Goal: Information Seeking & Learning: Check status

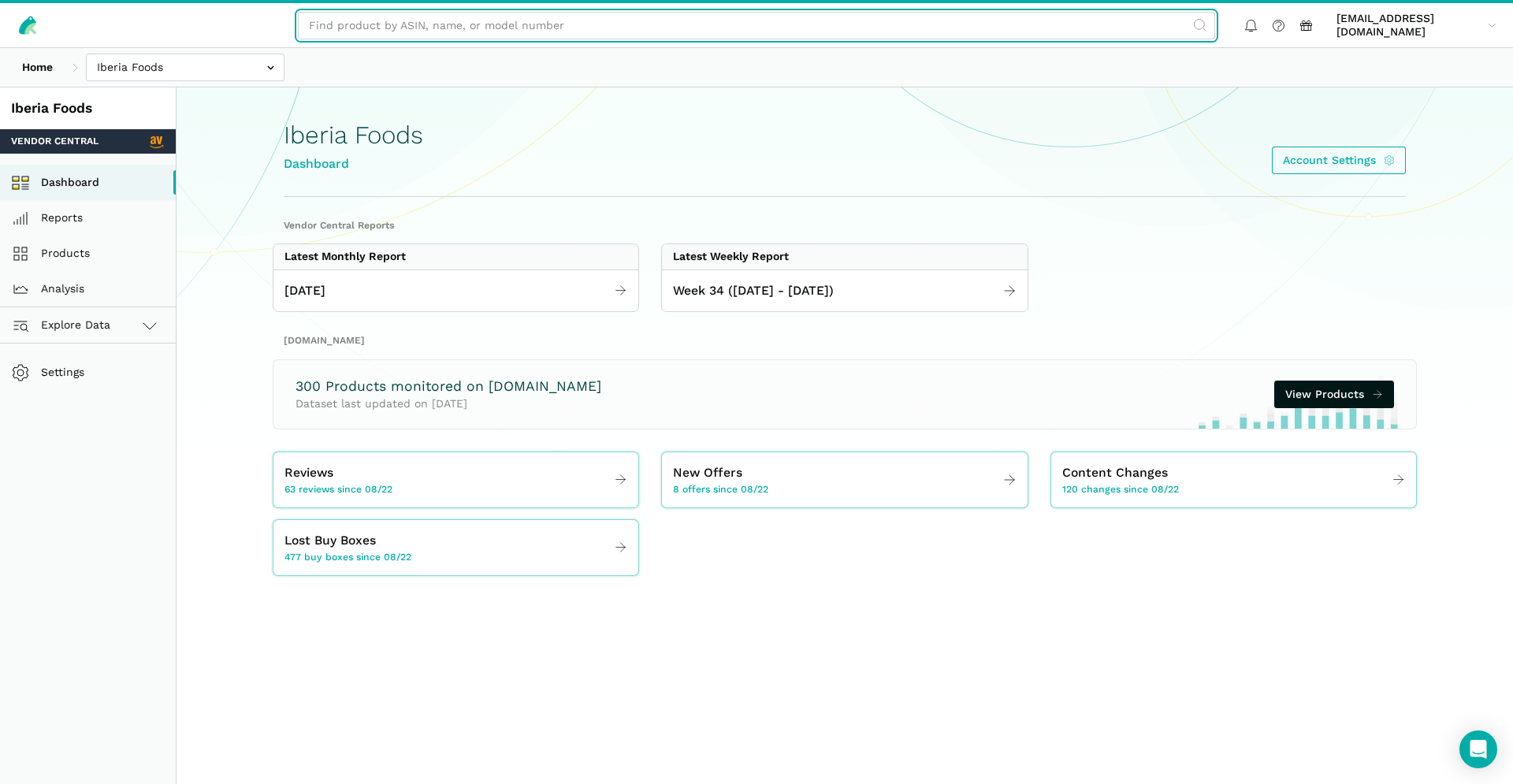
click at [533, 34] on input "text" at bounding box center [756, 25] width 918 height 28
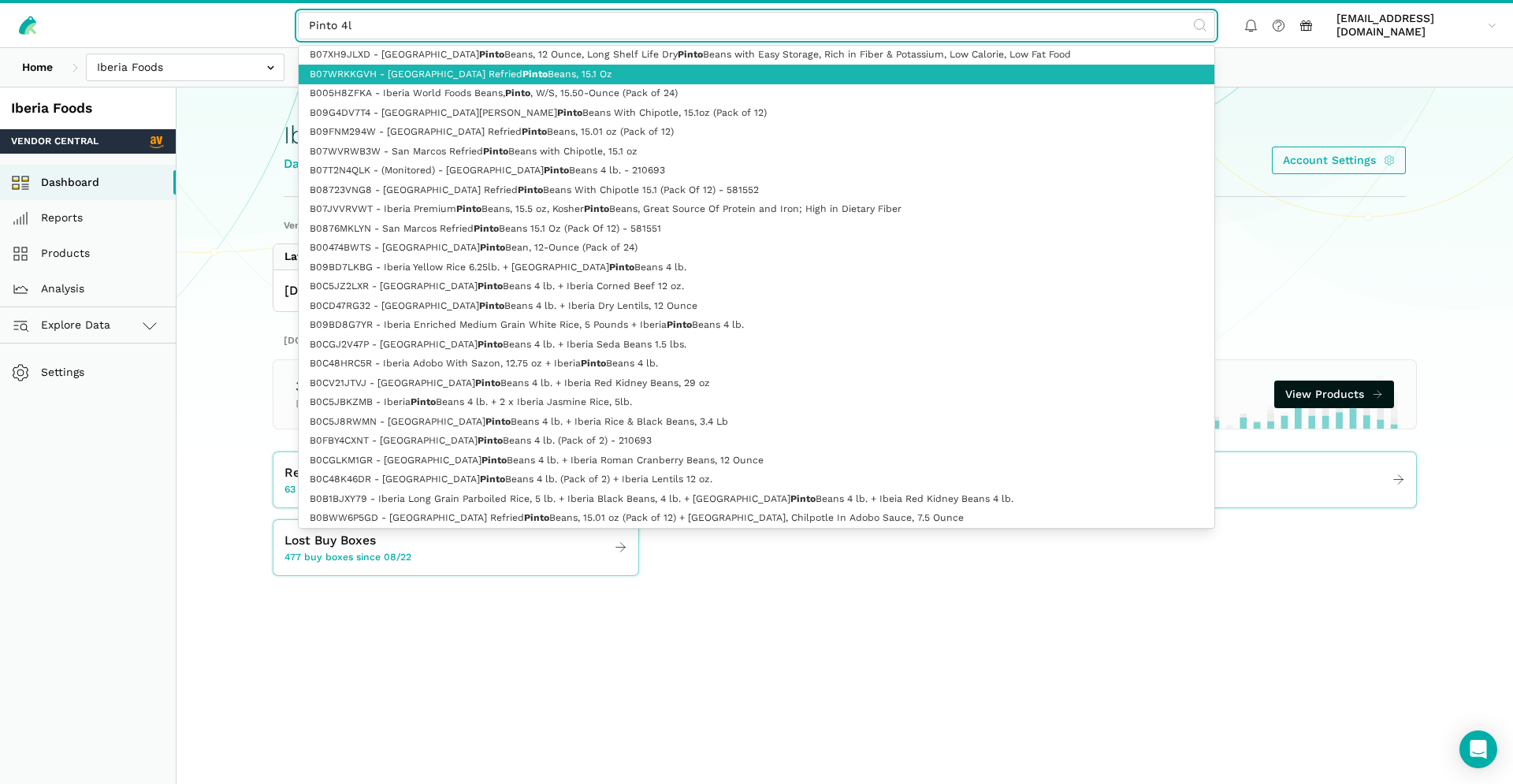
type input "Pinto 4lb"
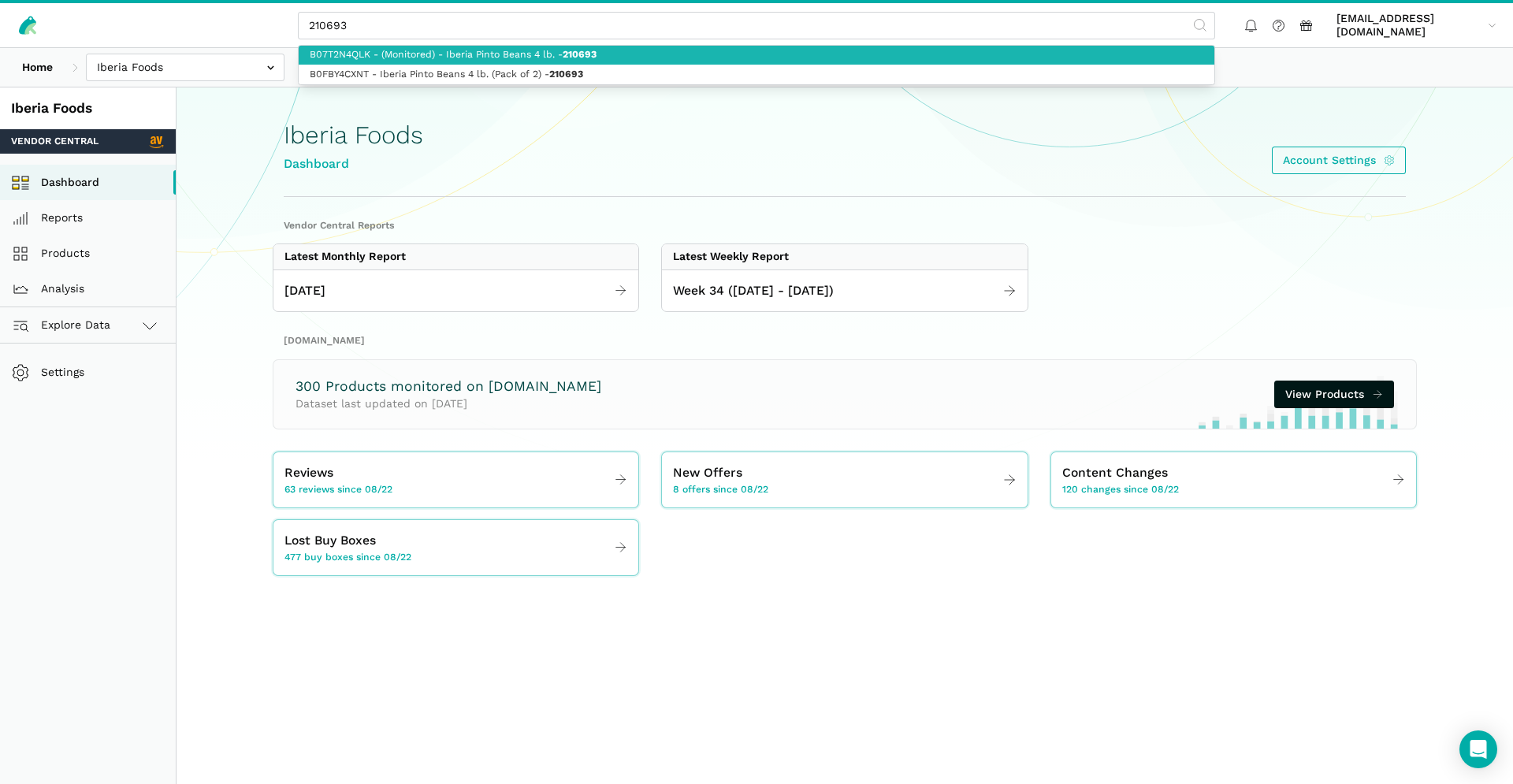
click at [590, 56] on strong "210693" at bounding box center [580, 55] width 34 height 11
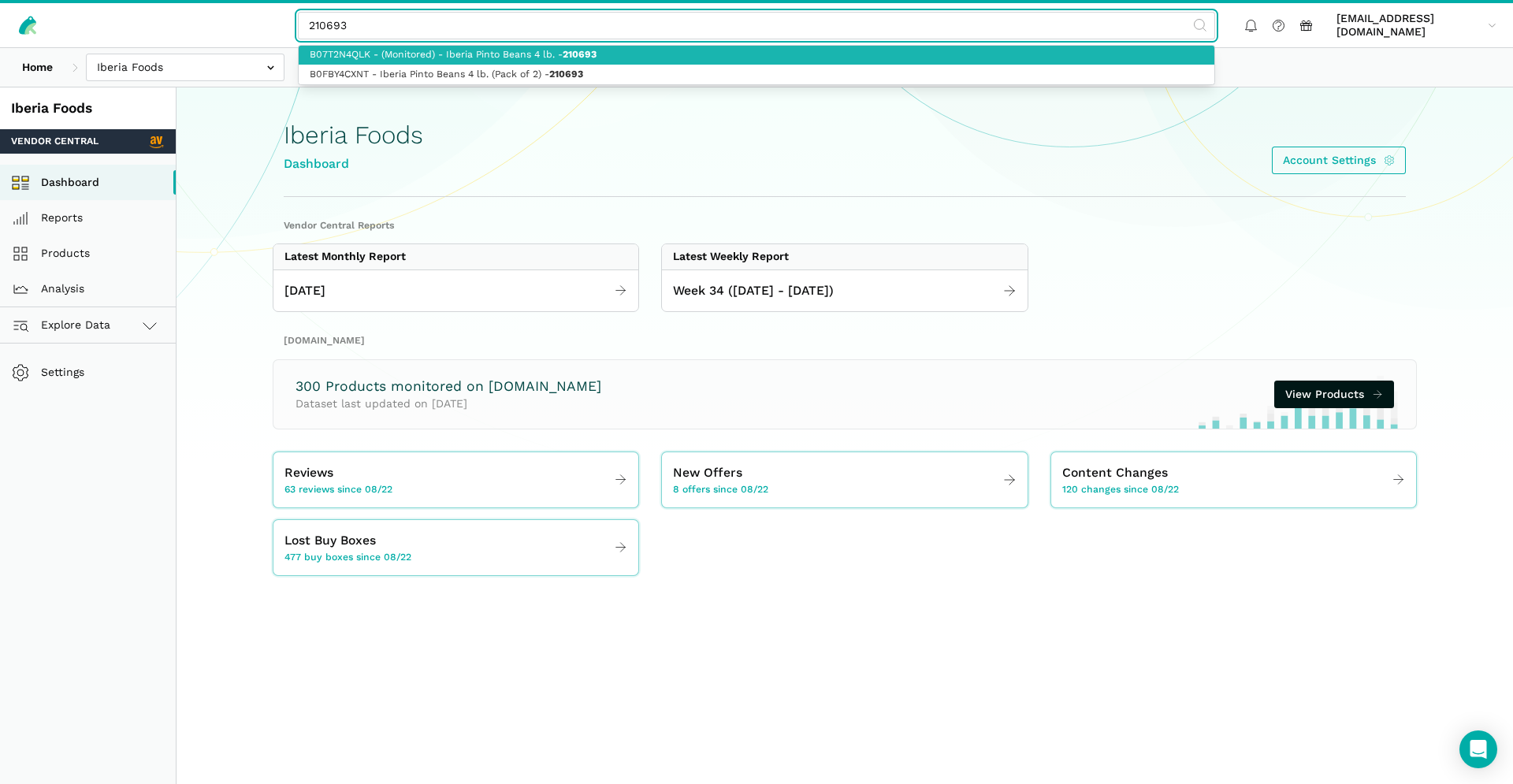
type input "B07T2N4QLK - (Monitored) - Iberia Pinto Beans 4 lb. - 210693"
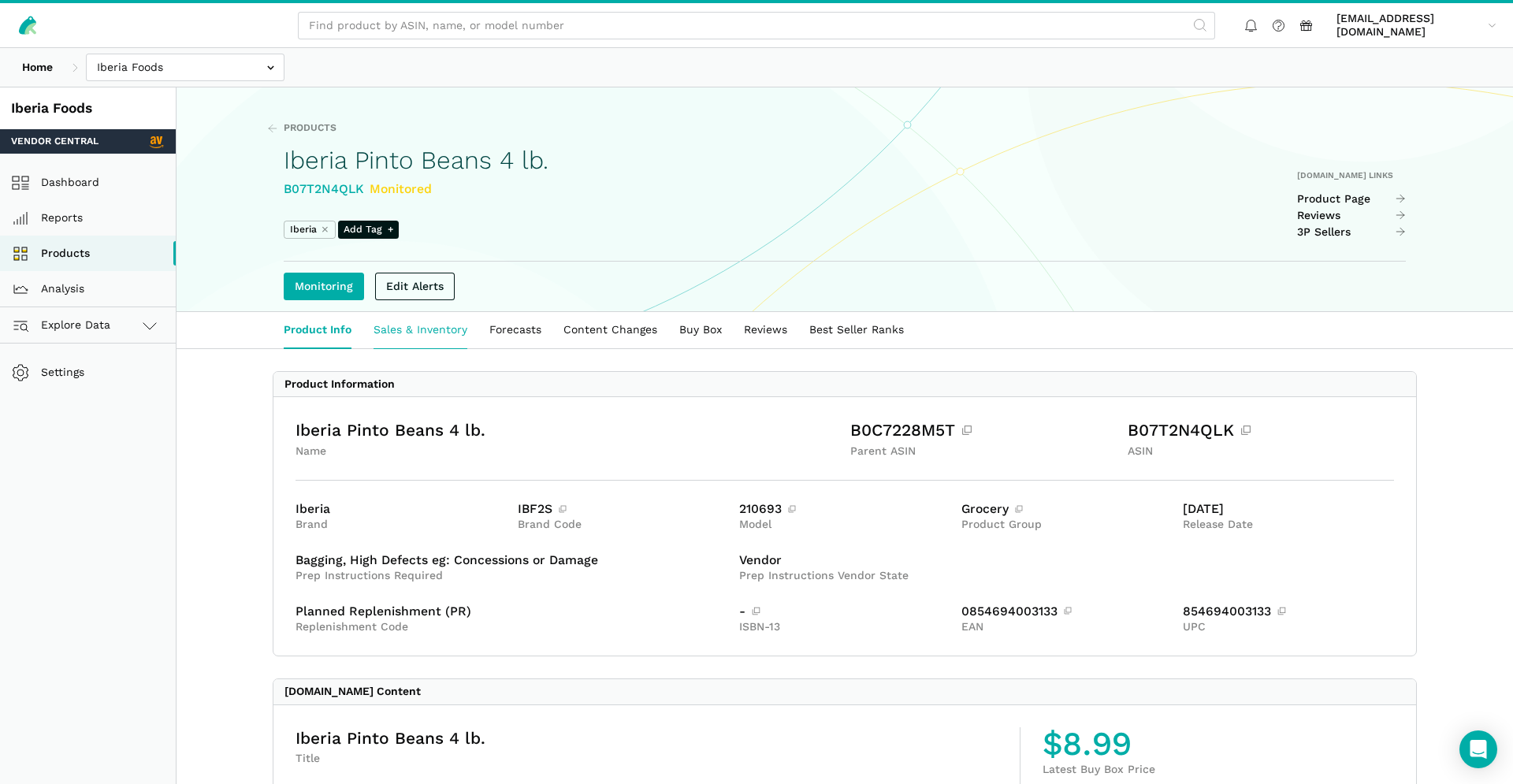
click at [435, 339] on link "Sales & Inventory" at bounding box center [420, 330] width 115 height 36
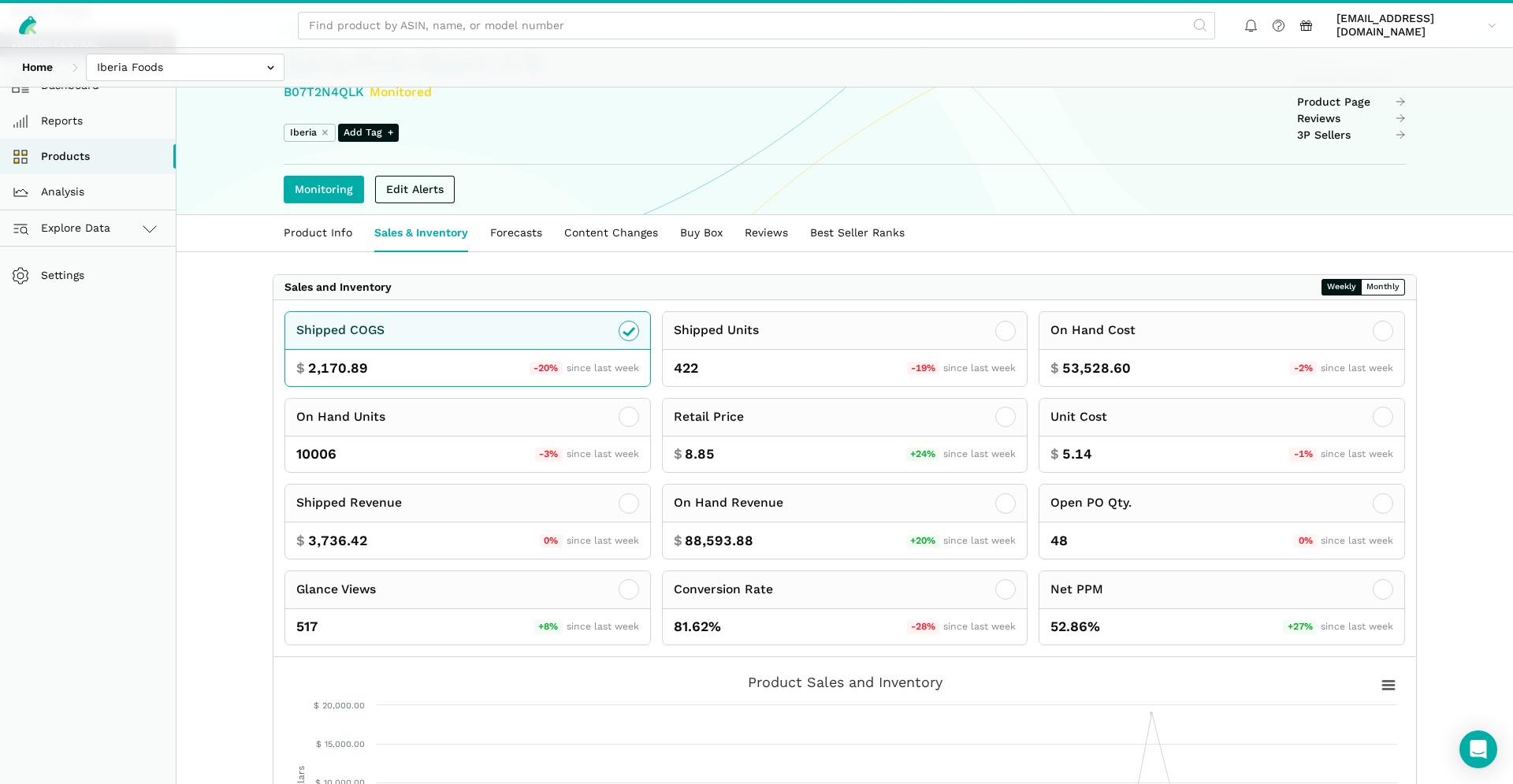
scroll to position [155, 0]
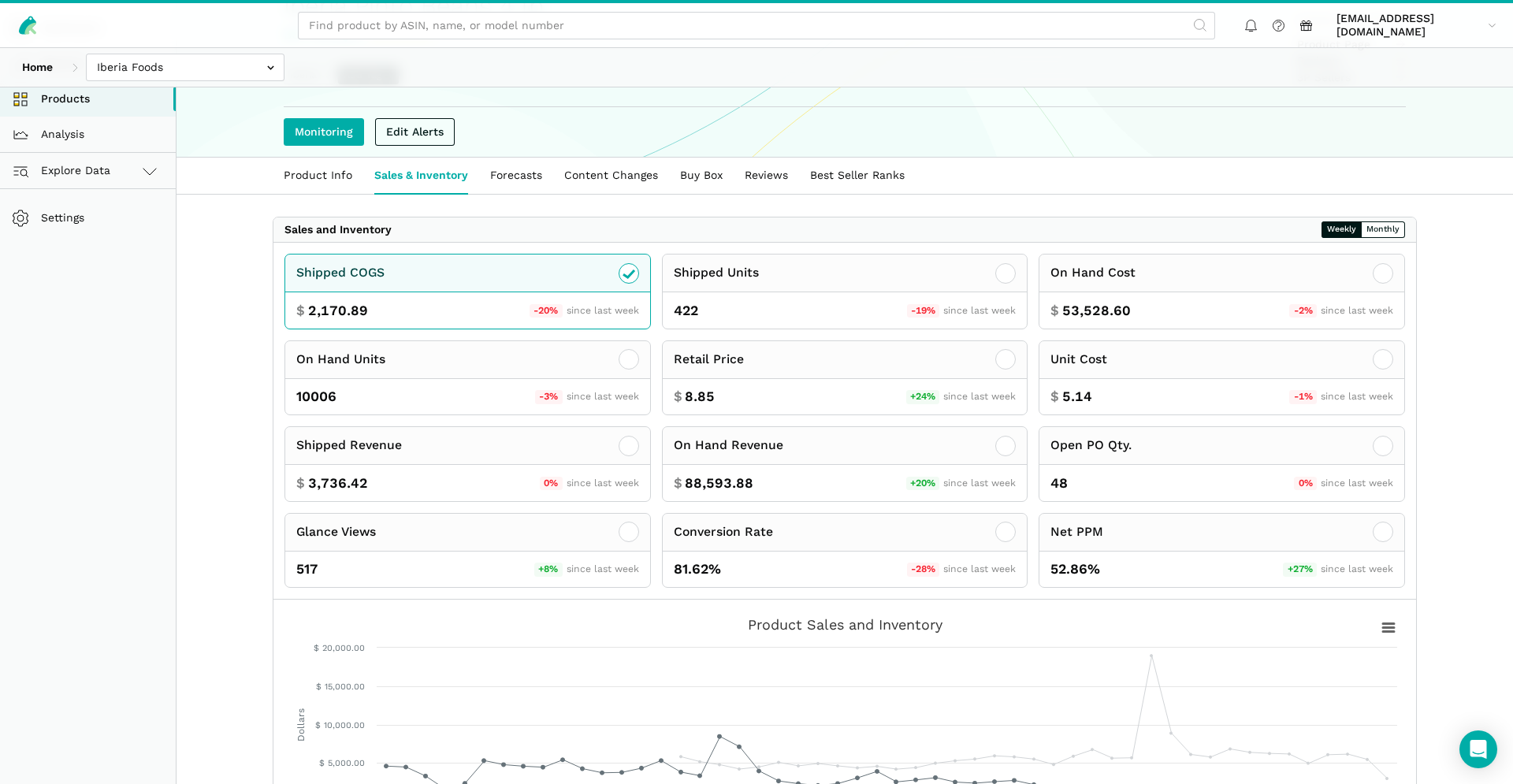
drag, startPoint x: 339, startPoint y: 183, endPoint x: 728, endPoint y: 209, distance: 389.9
click at [341, 183] on link "Product Info" at bounding box center [318, 175] width 90 height 36
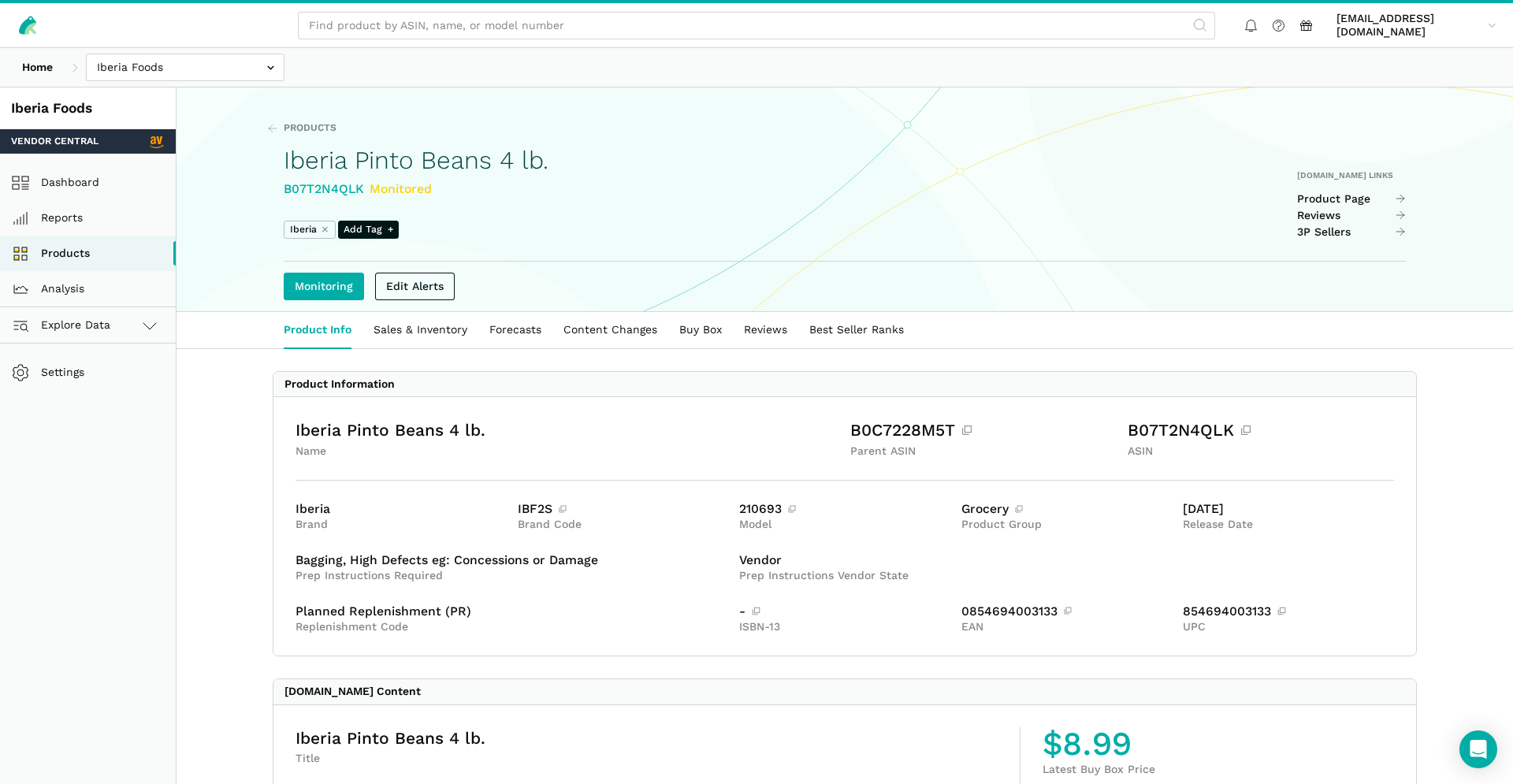
scroll to position [224, 0]
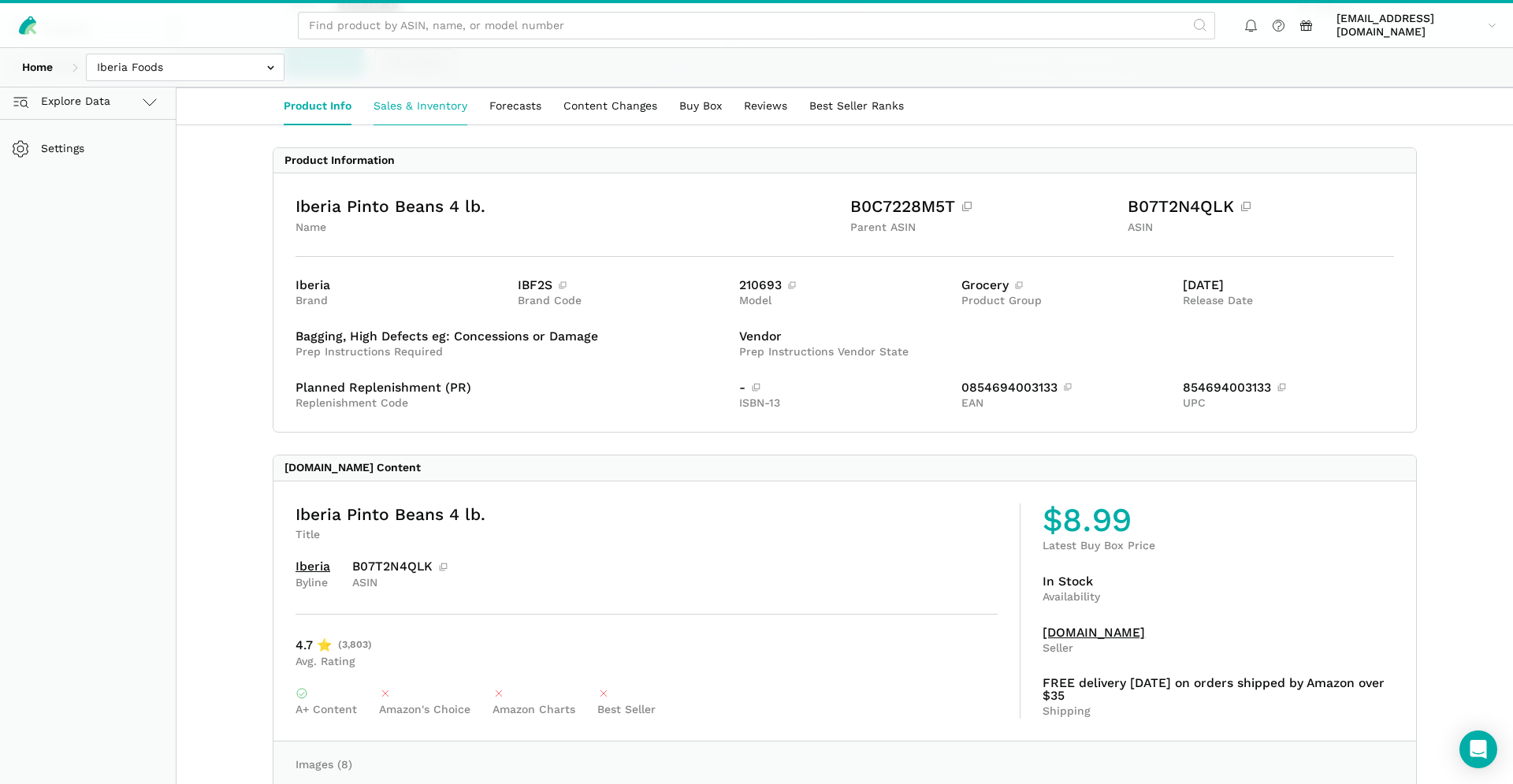
click at [391, 122] on link "Sales & Inventory" at bounding box center [420, 107] width 115 height 36
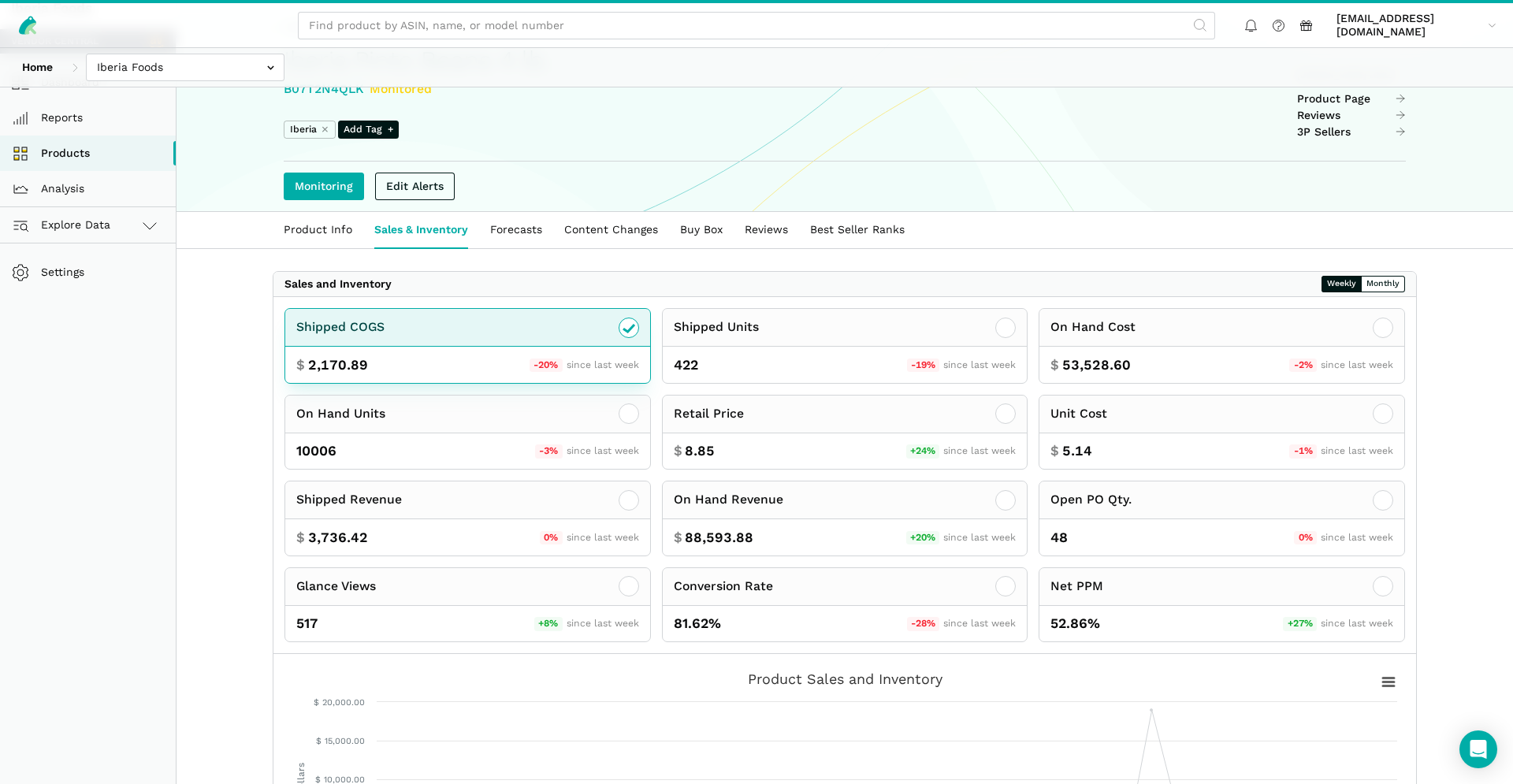
scroll to position [115, 0]
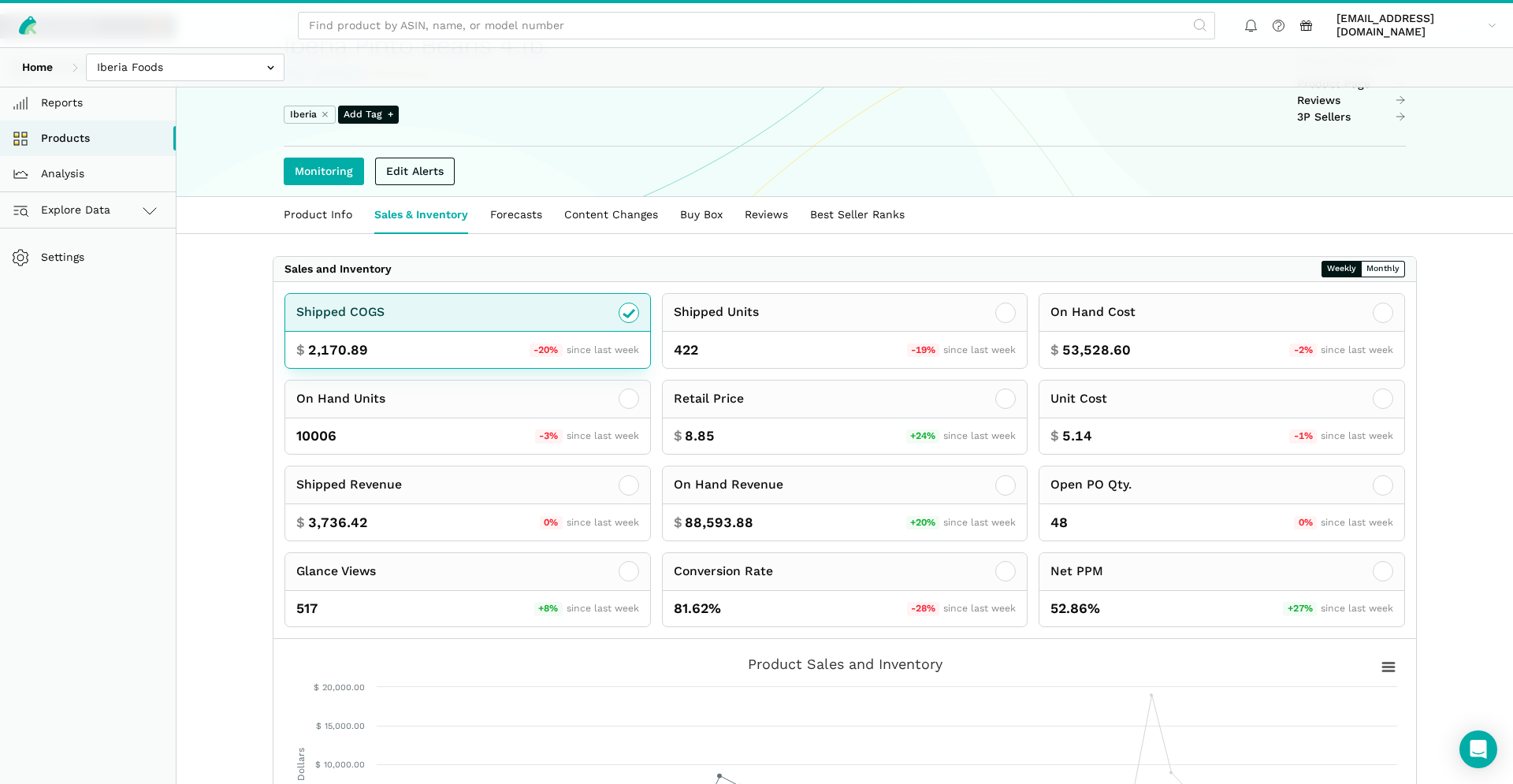
click at [629, 319] on icon at bounding box center [628, 312] width 19 height 19
click at [633, 314] on icon at bounding box center [628, 312] width 19 height 19
click at [640, 328] on div "Shipped COGS" at bounding box center [468, 312] width 365 height 38
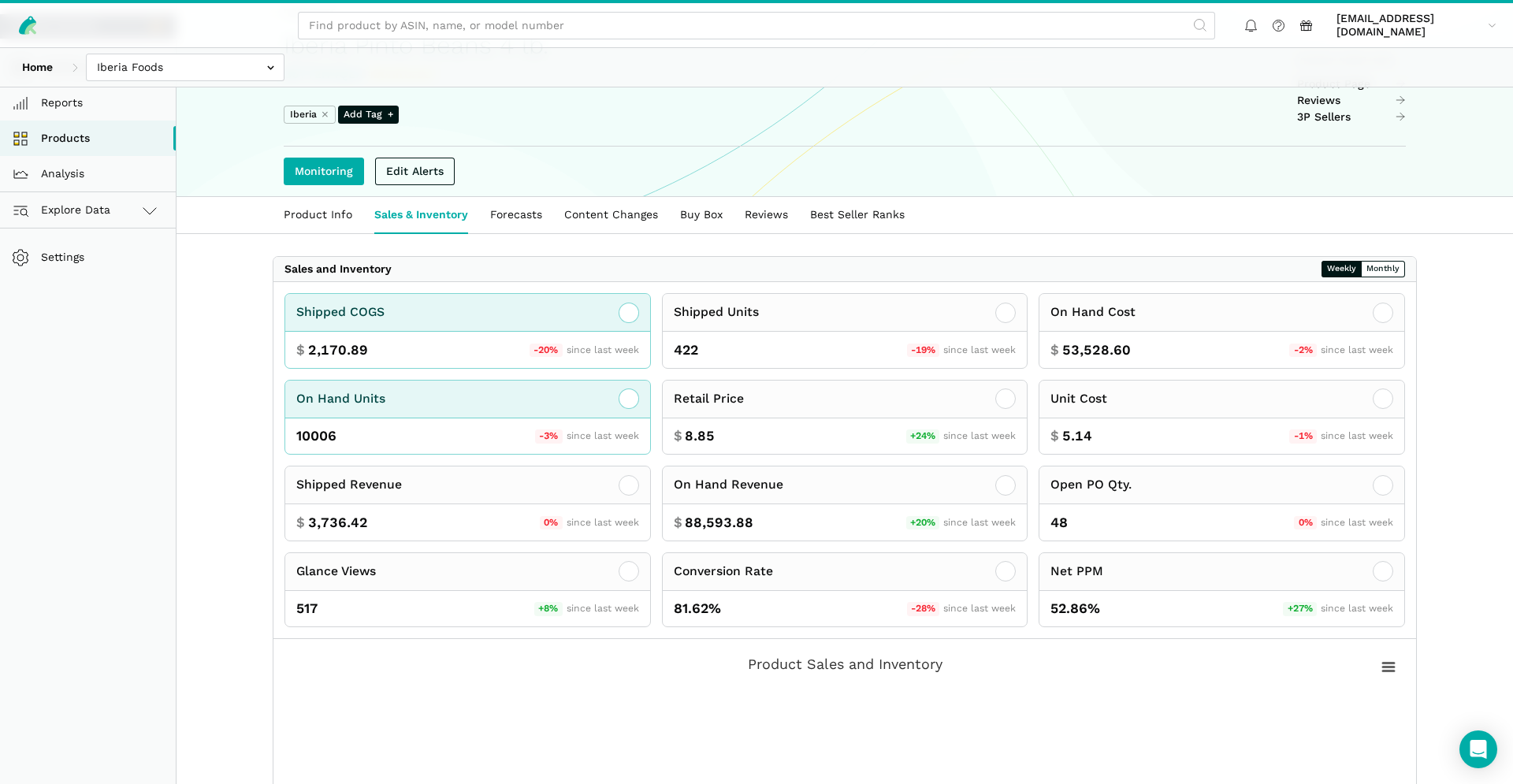
scroll to position [285, 0]
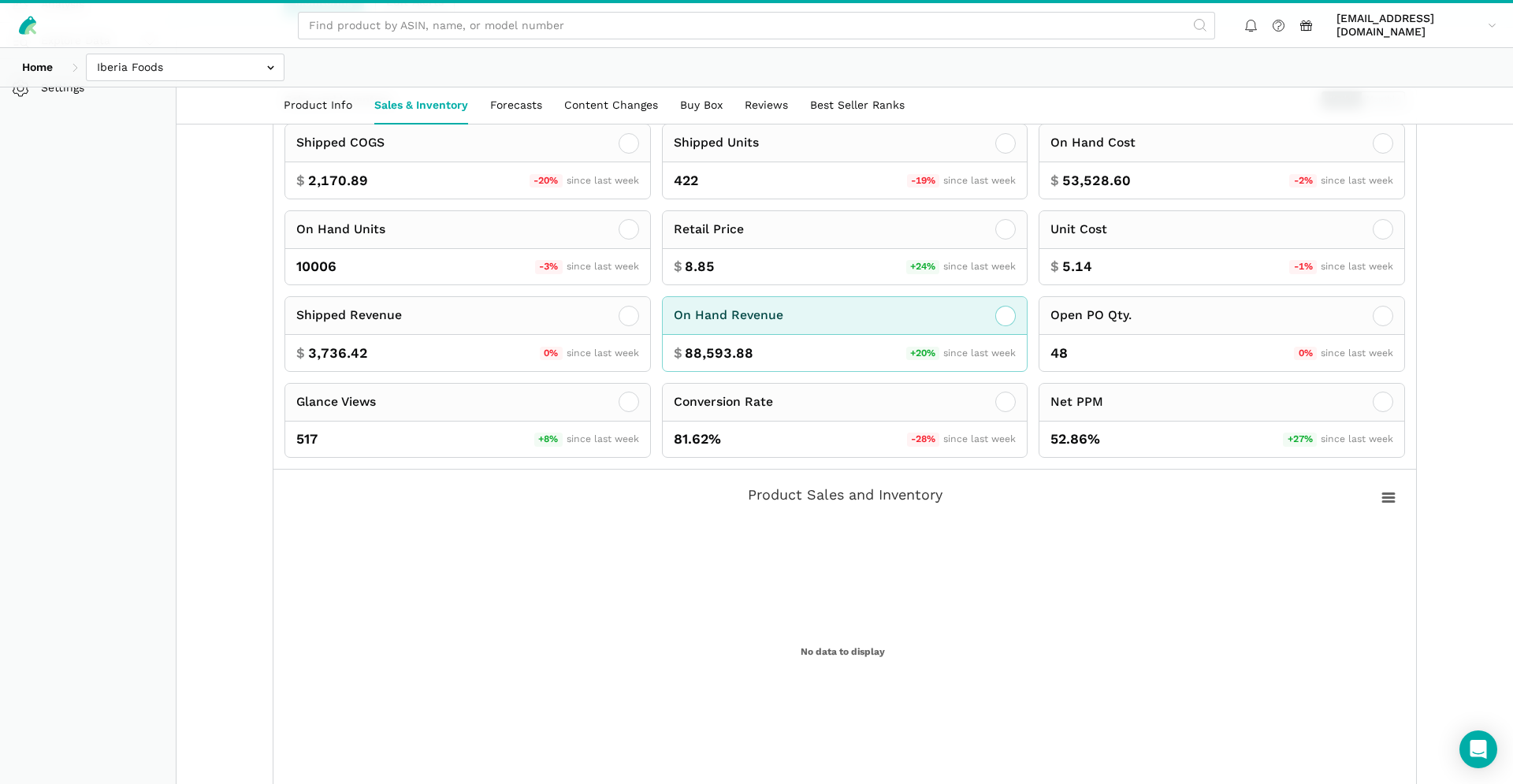
click at [821, 334] on div "On Hand Revenue" at bounding box center [845, 316] width 365 height 38
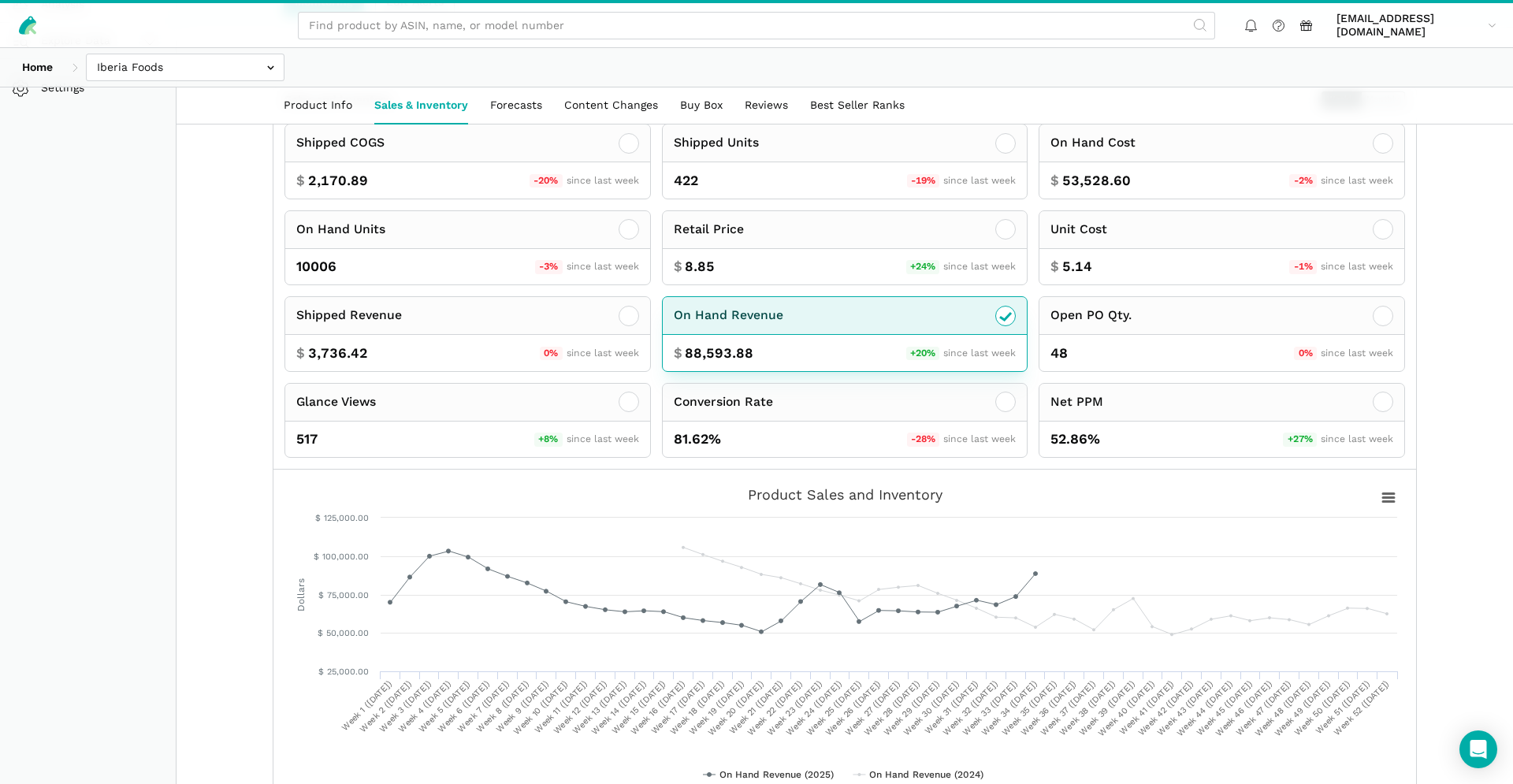
click at [821, 334] on div "On Hand Revenue" at bounding box center [845, 316] width 365 height 38
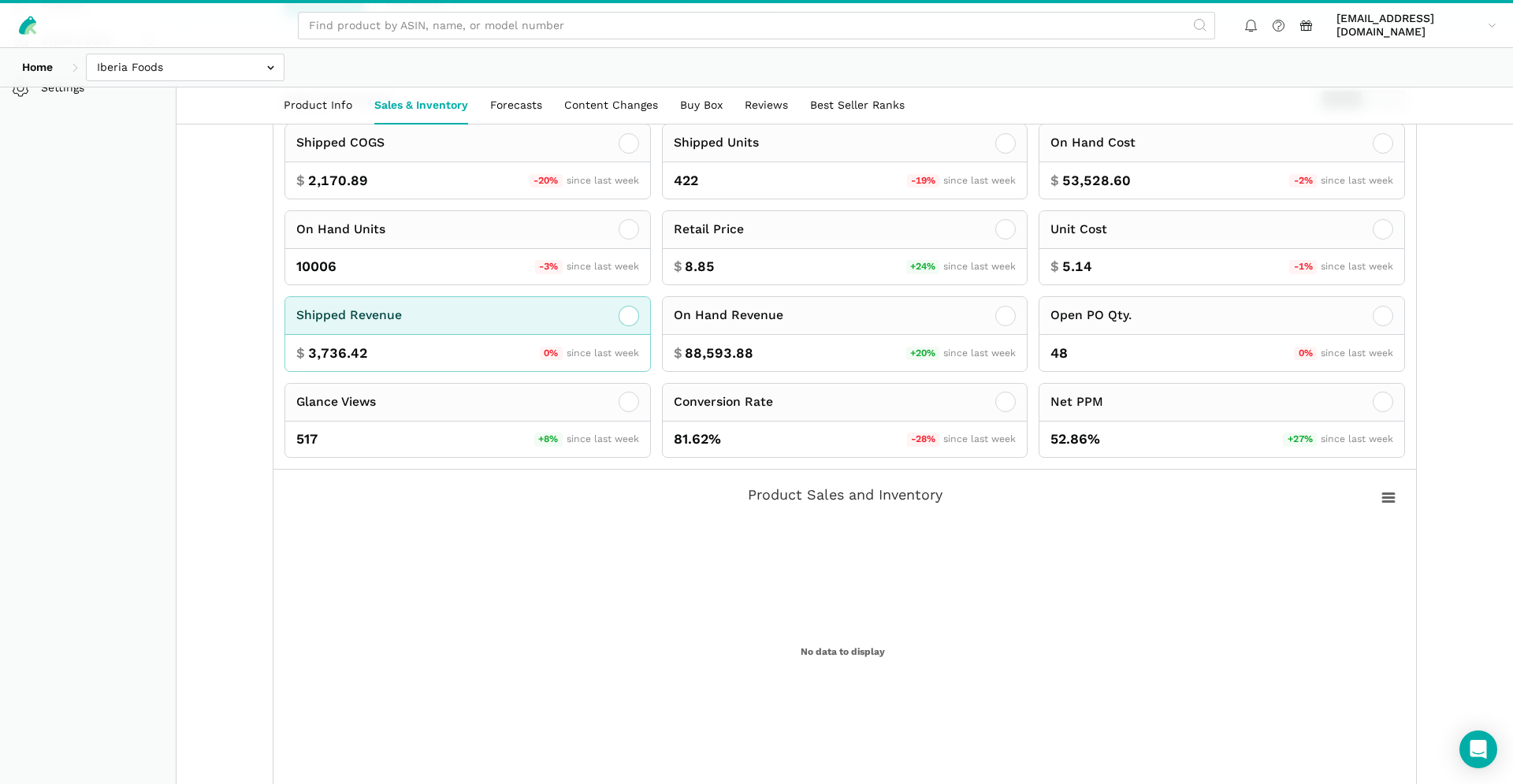
click at [641, 330] on div "Shipped Revenue" at bounding box center [468, 316] width 365 height 38
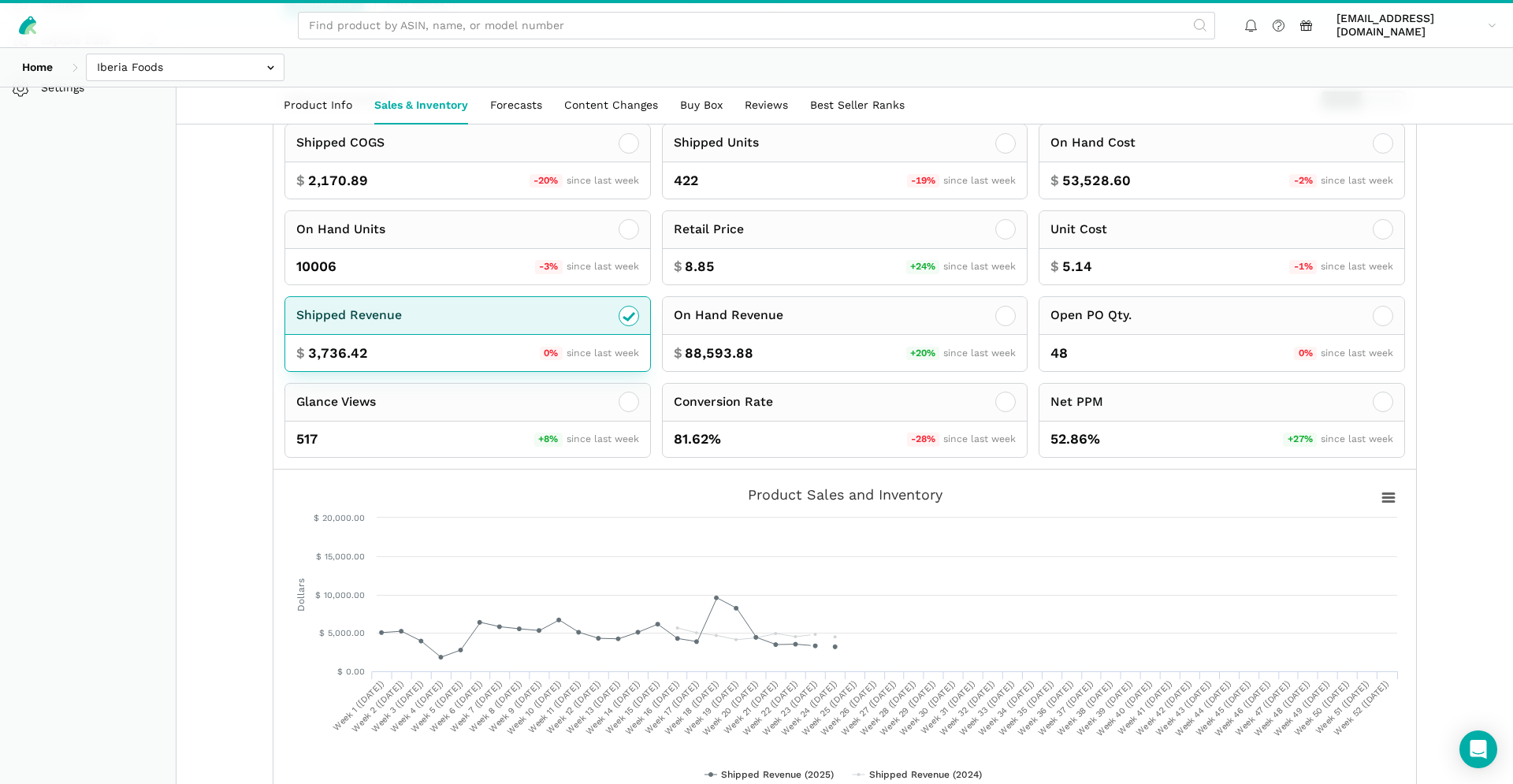
click at [641, 330] on div "Shipped Revenue" at bounding box center [468, 316] width 365 height 38
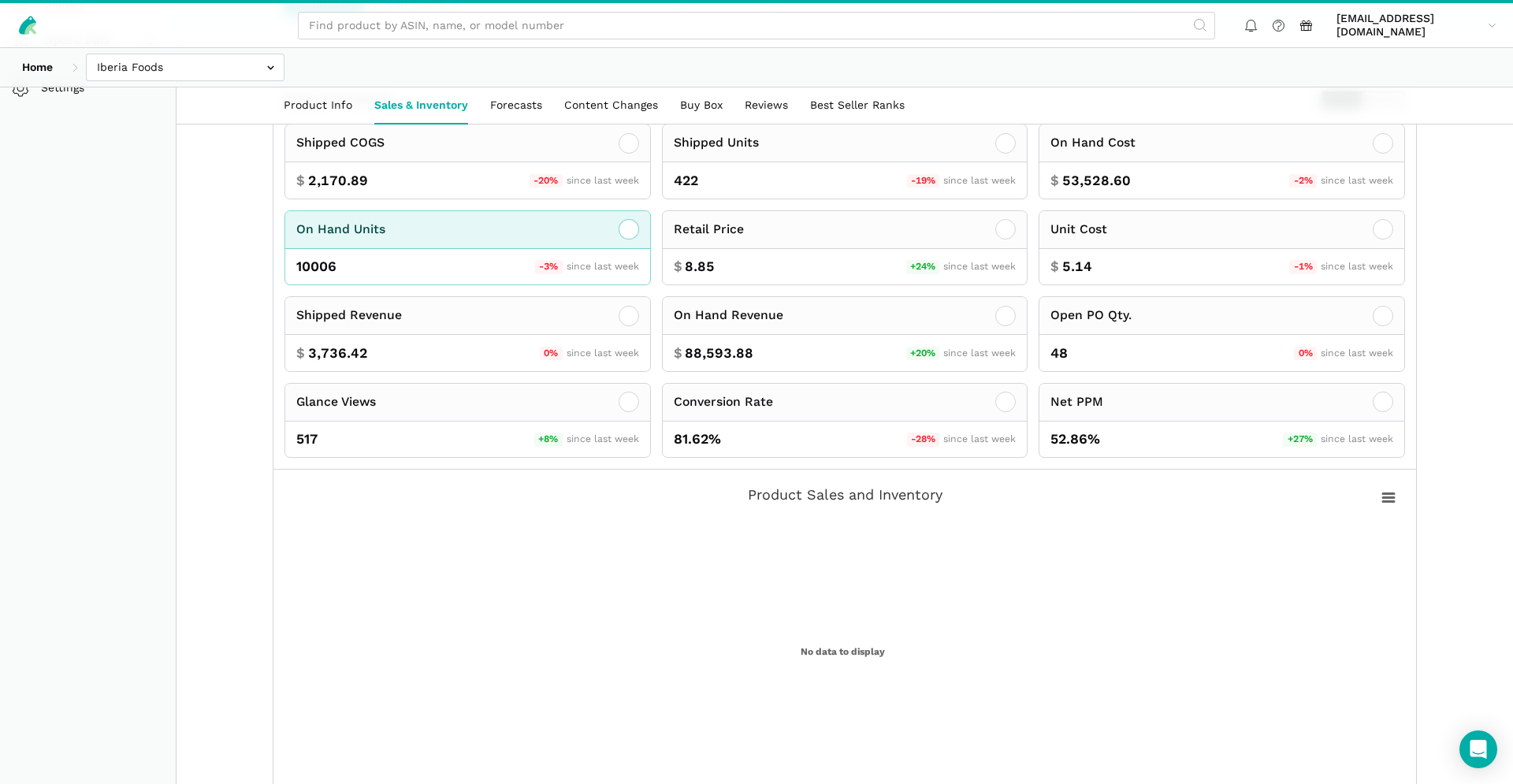
click at [549, 260] on div "10006 -3% since last week" at bounding box center [468, 267] width 365 height 36
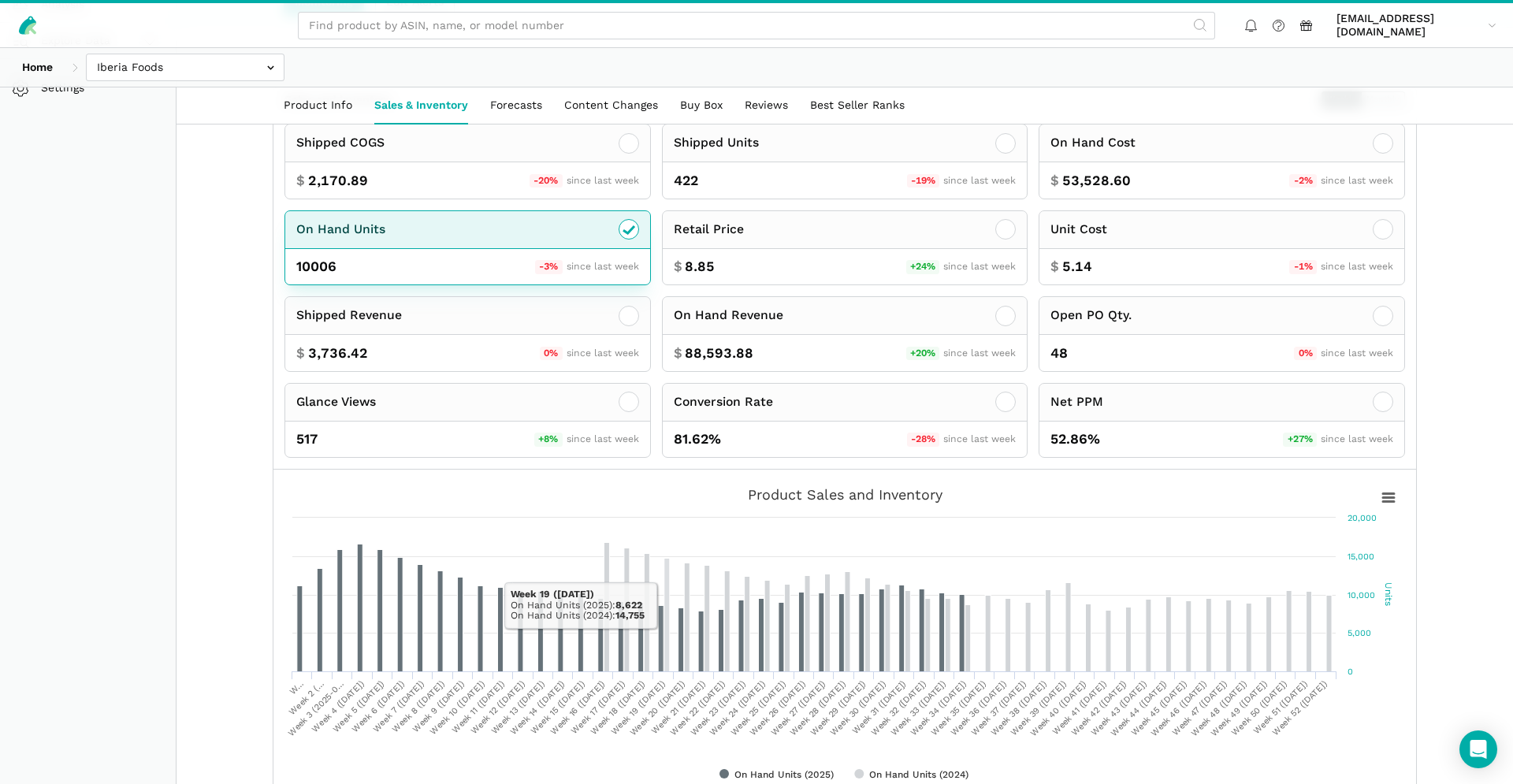
click at [517, 234] on div "On Hand Units" at bounding box center [468, 230] width 365 height 38
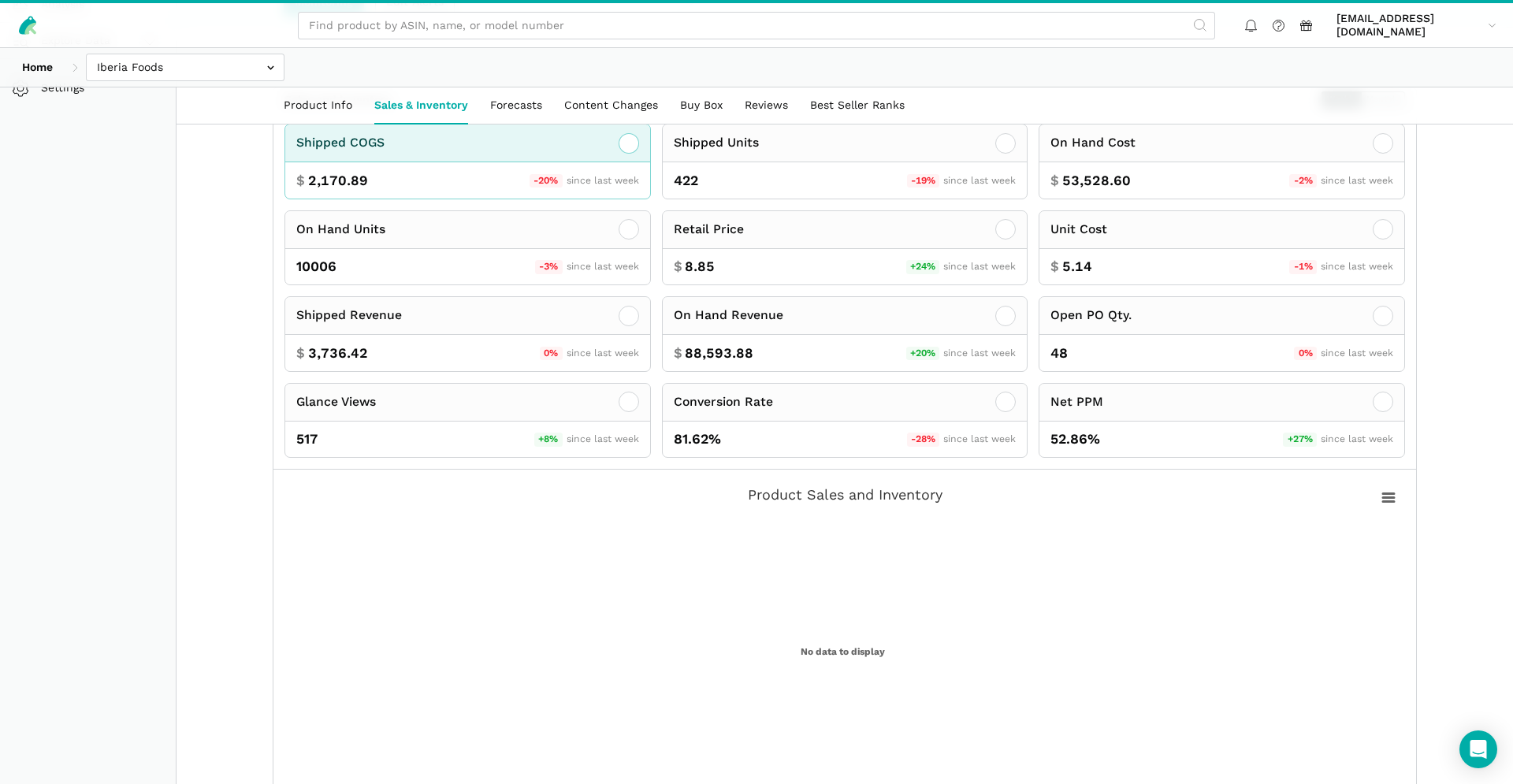
click at [570, 163] on div "$ 2,170.89 -20% since last week" at bounding box center [468, 180] width 365 height 36
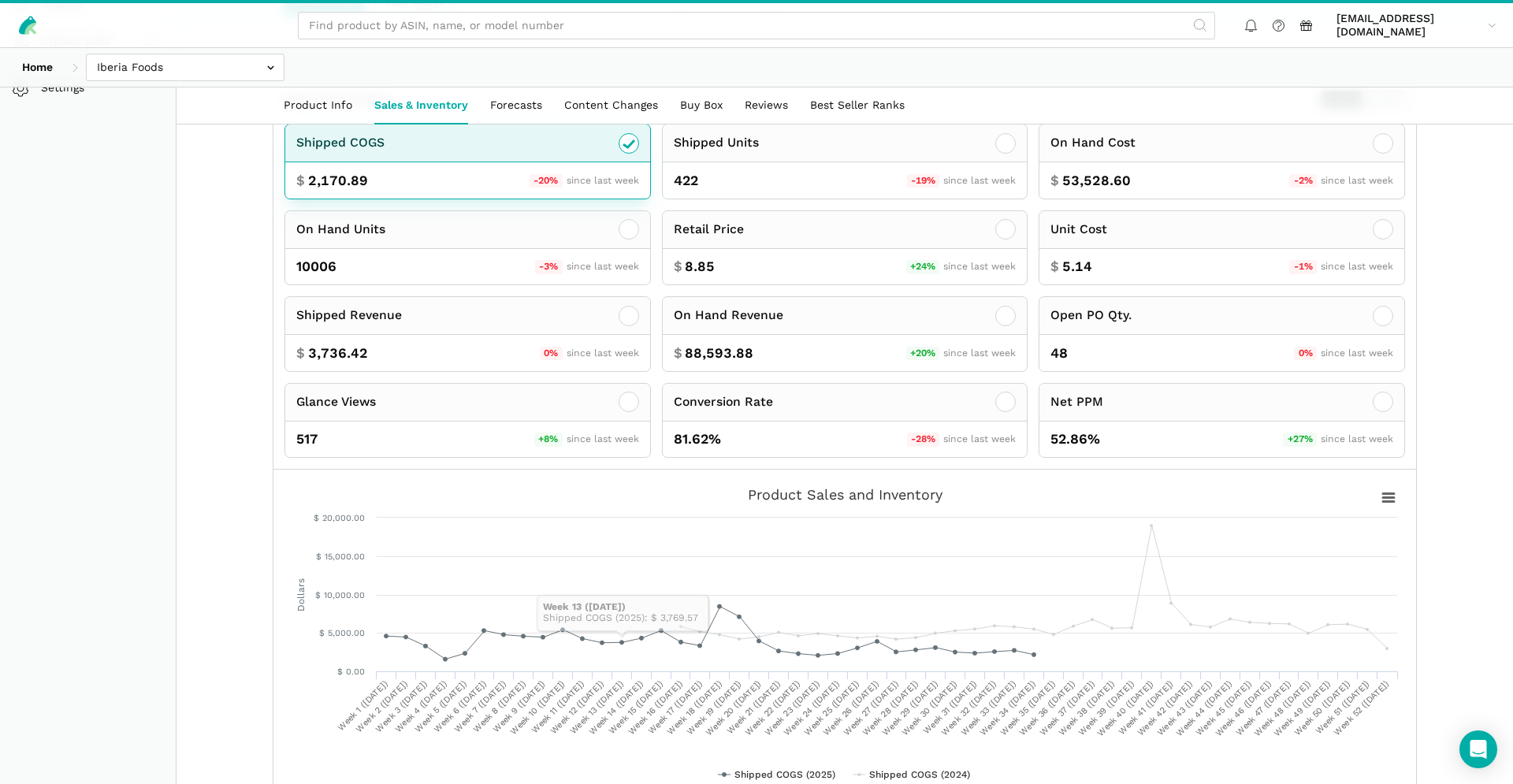
drag, startPoint x: 498, startPoint y: 182, endPoint x: 822, endPoint y: 267, distance: 335.0
click at [498, 182] on div "$ 2,170.89 -20% since last week" at bounding box center [468, 180] width 365 height 36
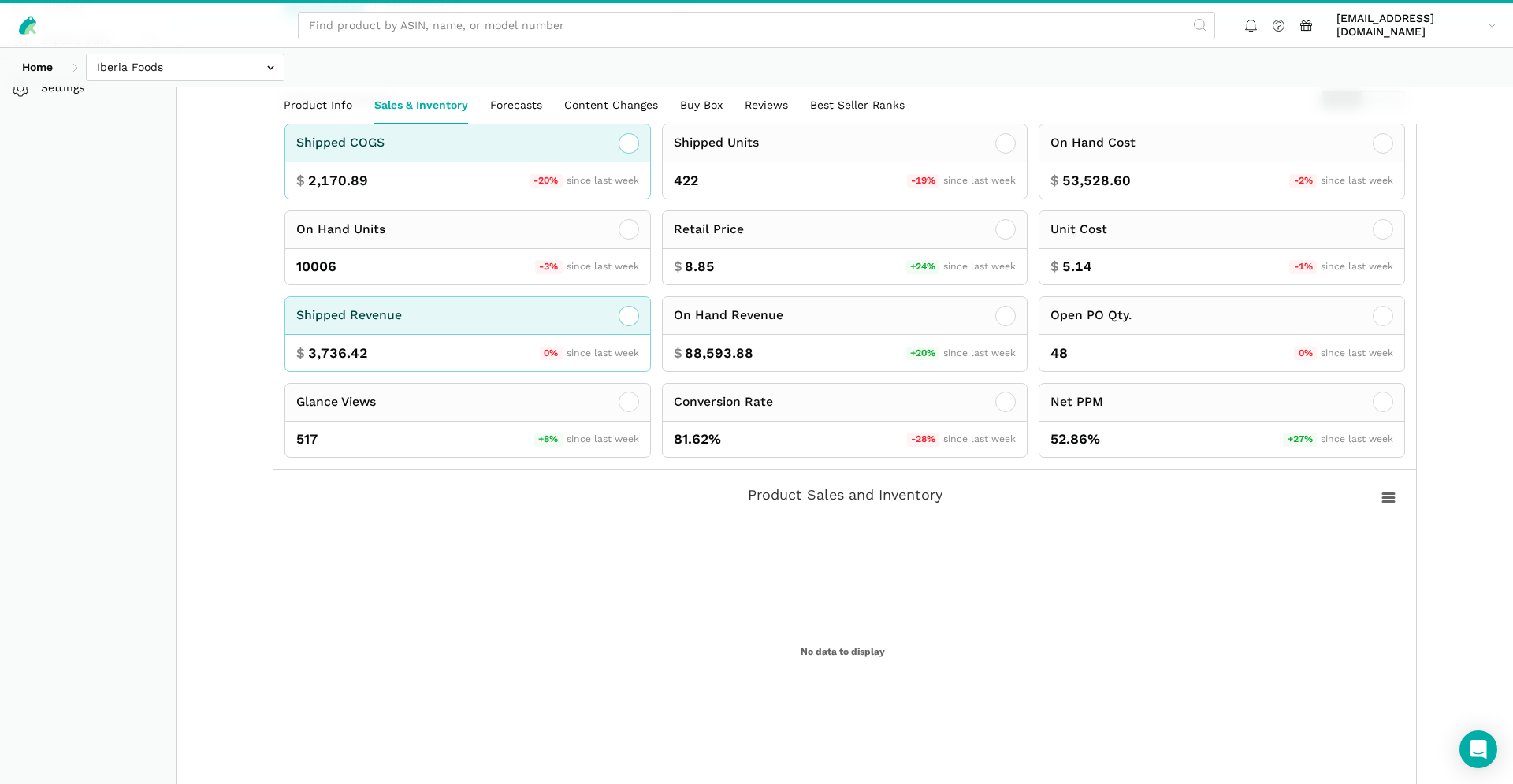
scroll to position [264, 0]
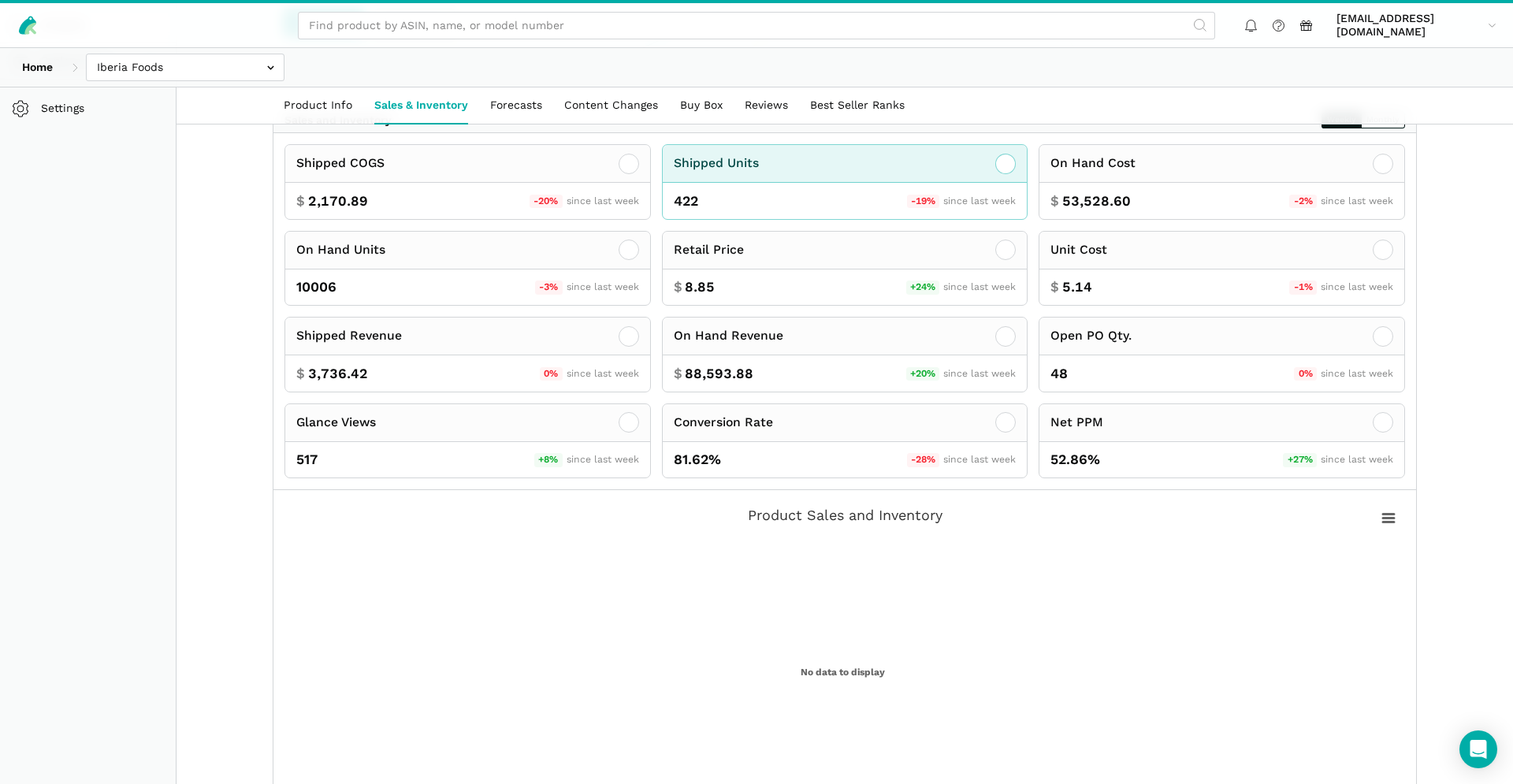
click at [839, 176] on div "Shipped Units" at bounding box center [845, 164] width 365 height 38
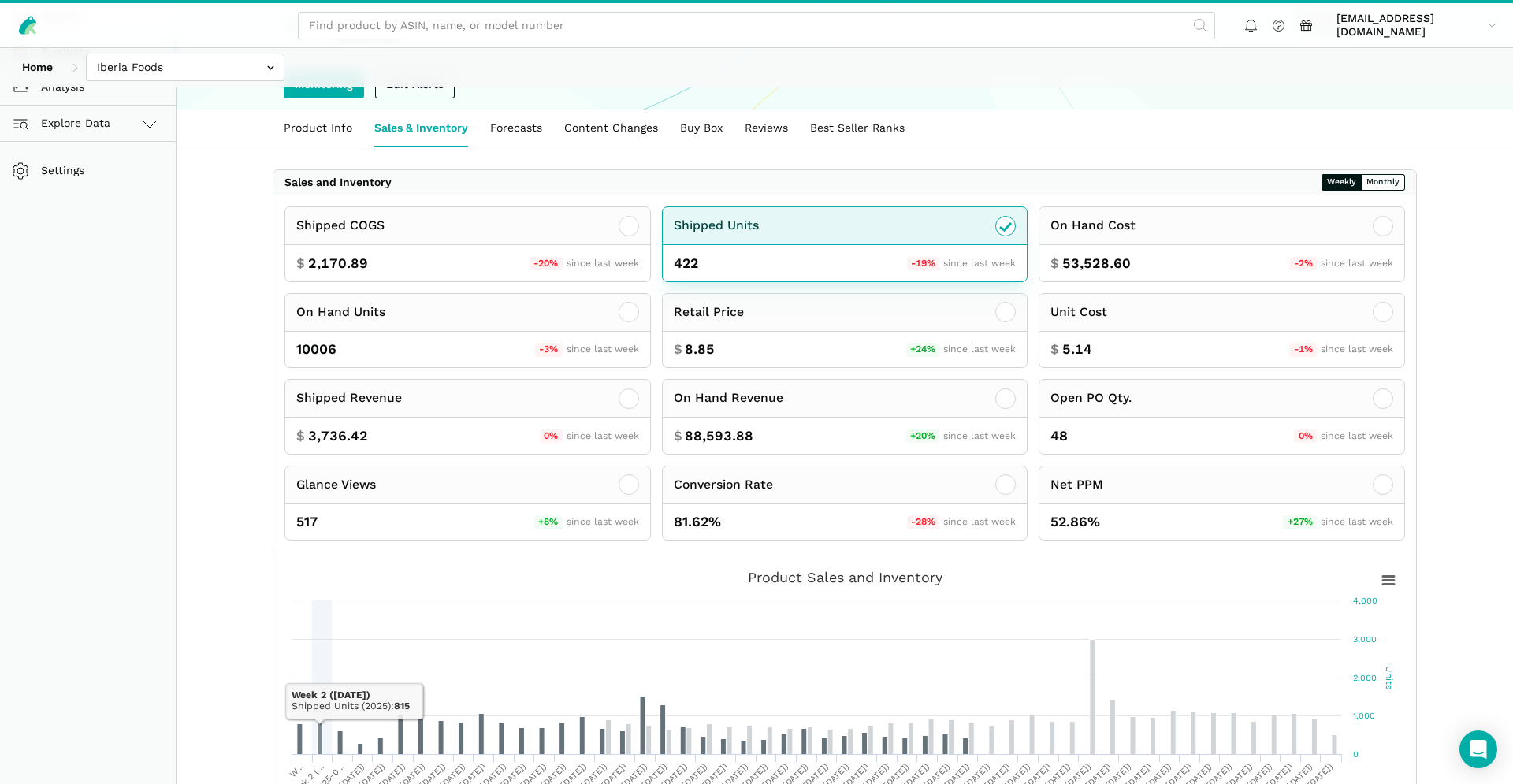
scroll to position [108, 0]
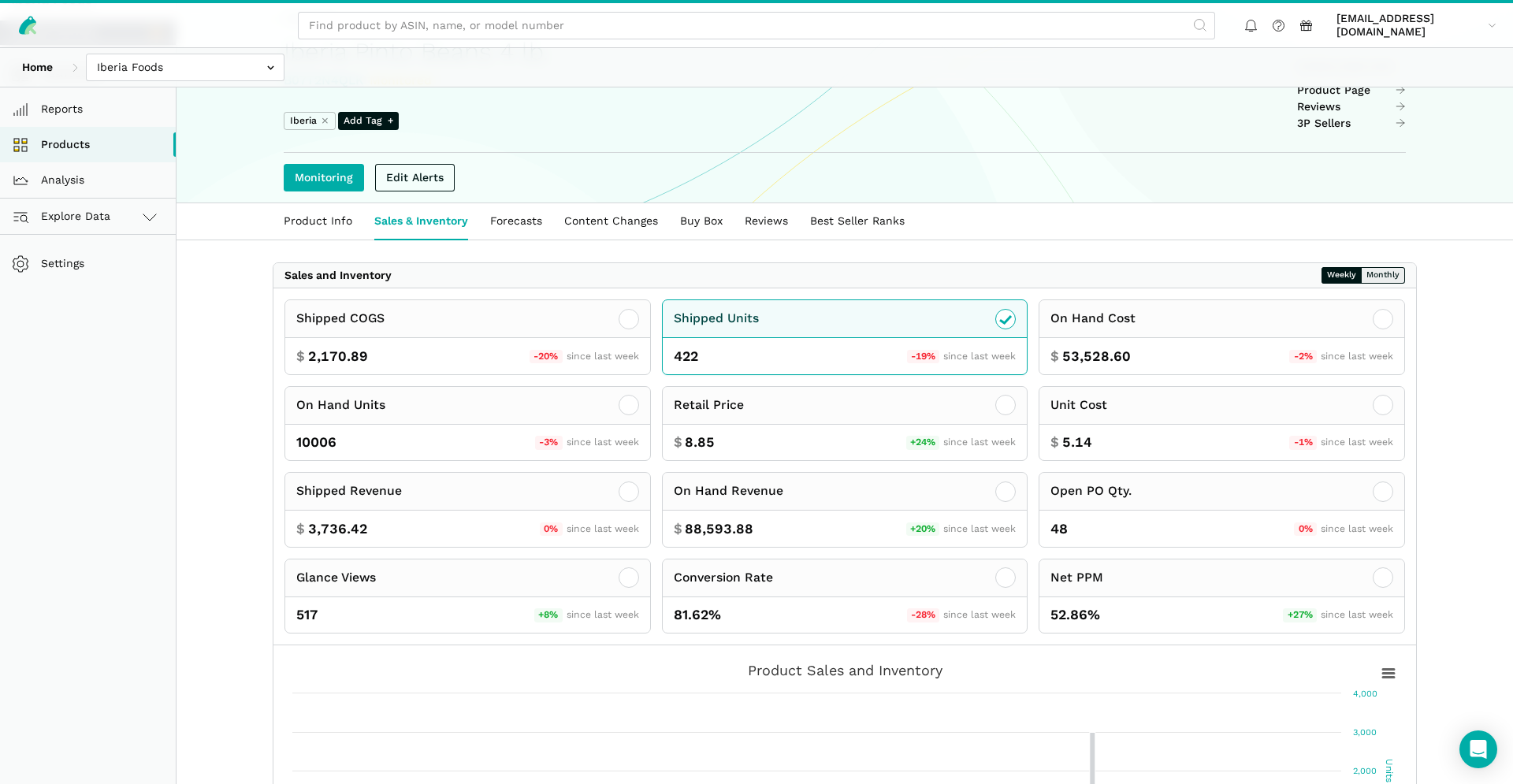
click at [1393, 278] on button "Monthly" at bounding box center [1382, 275] width 44 height 16
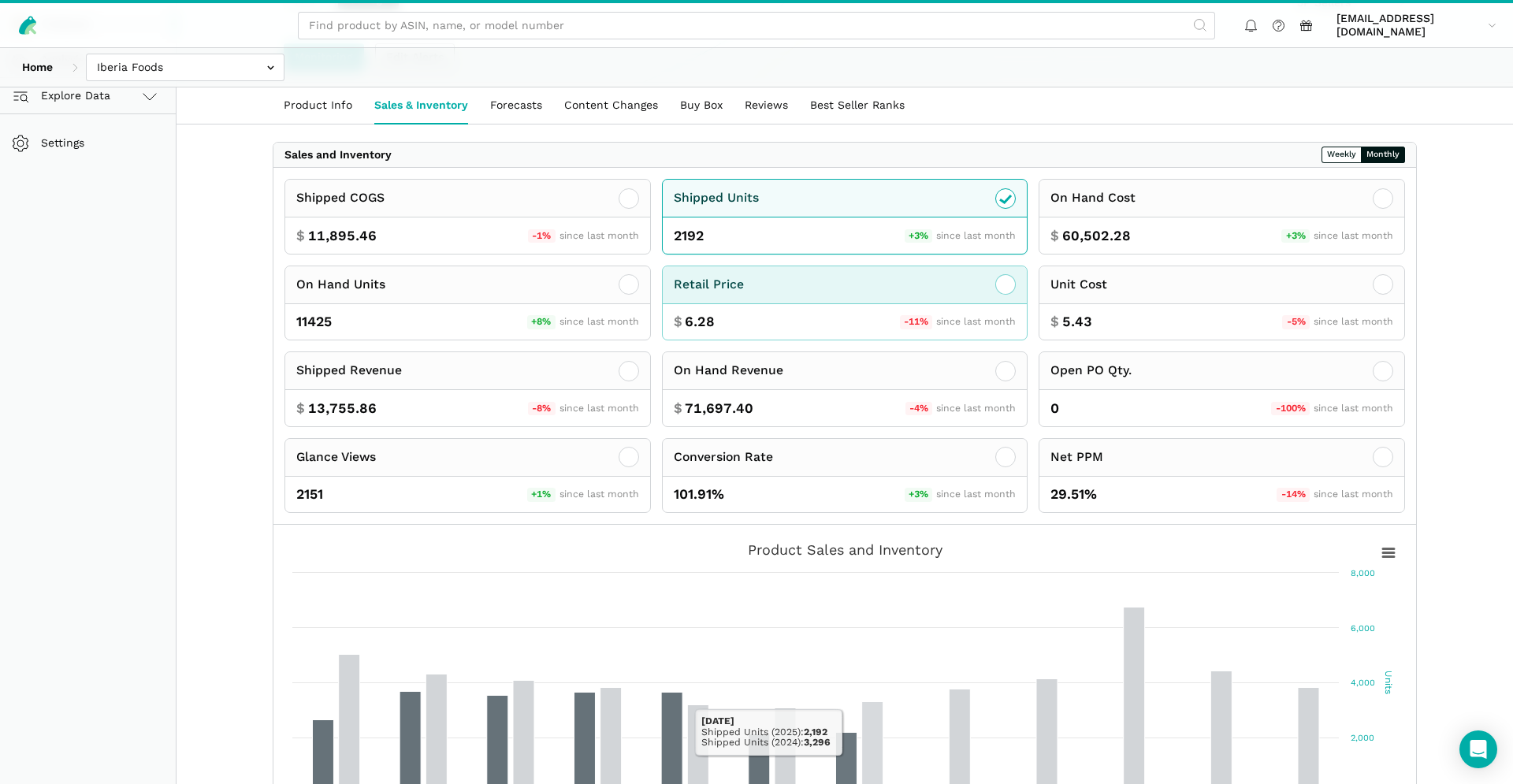
scroll to position [0, 0]
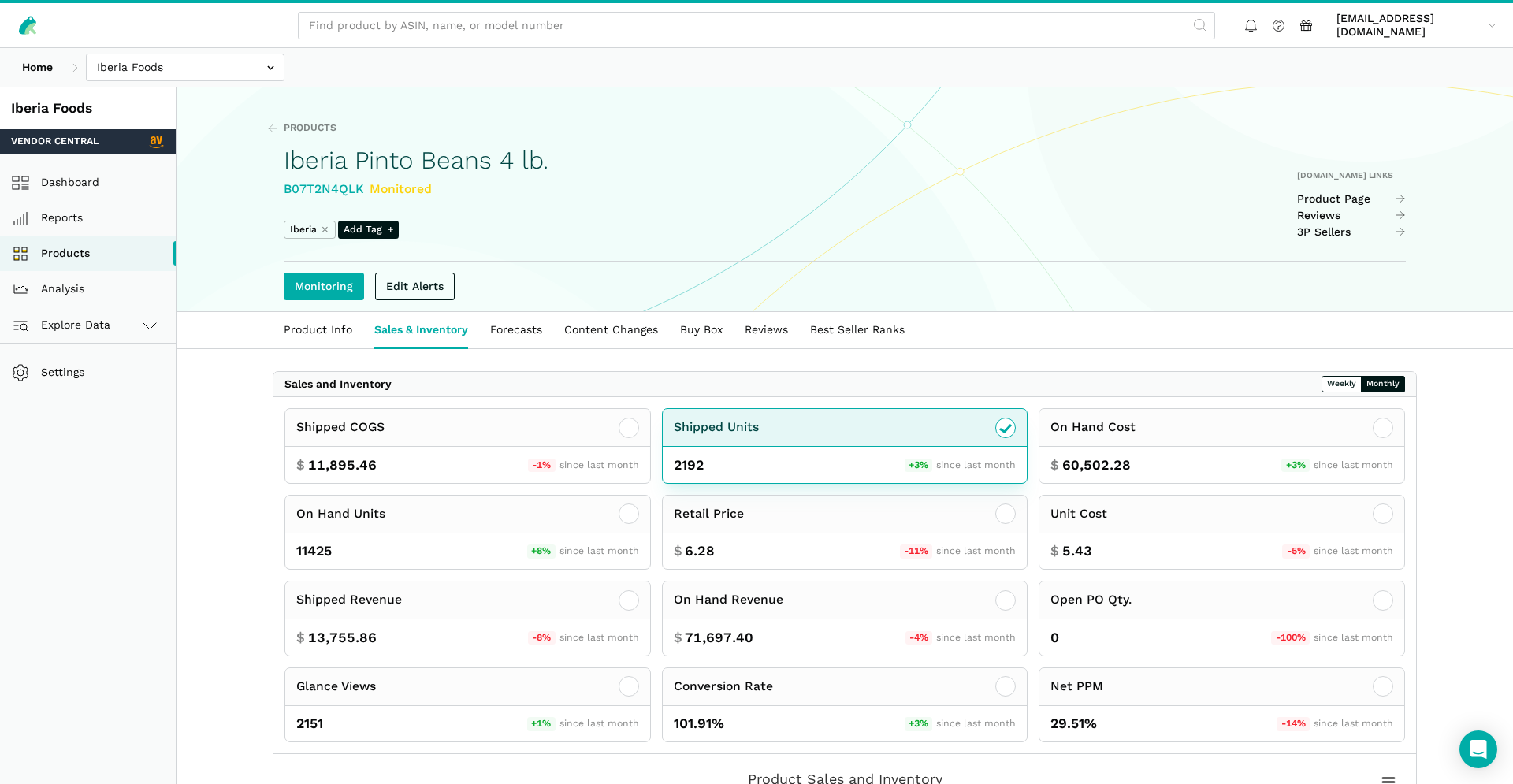
click at [1010, 426] on icon at bounding box center [1005, 429] width 11 height 7
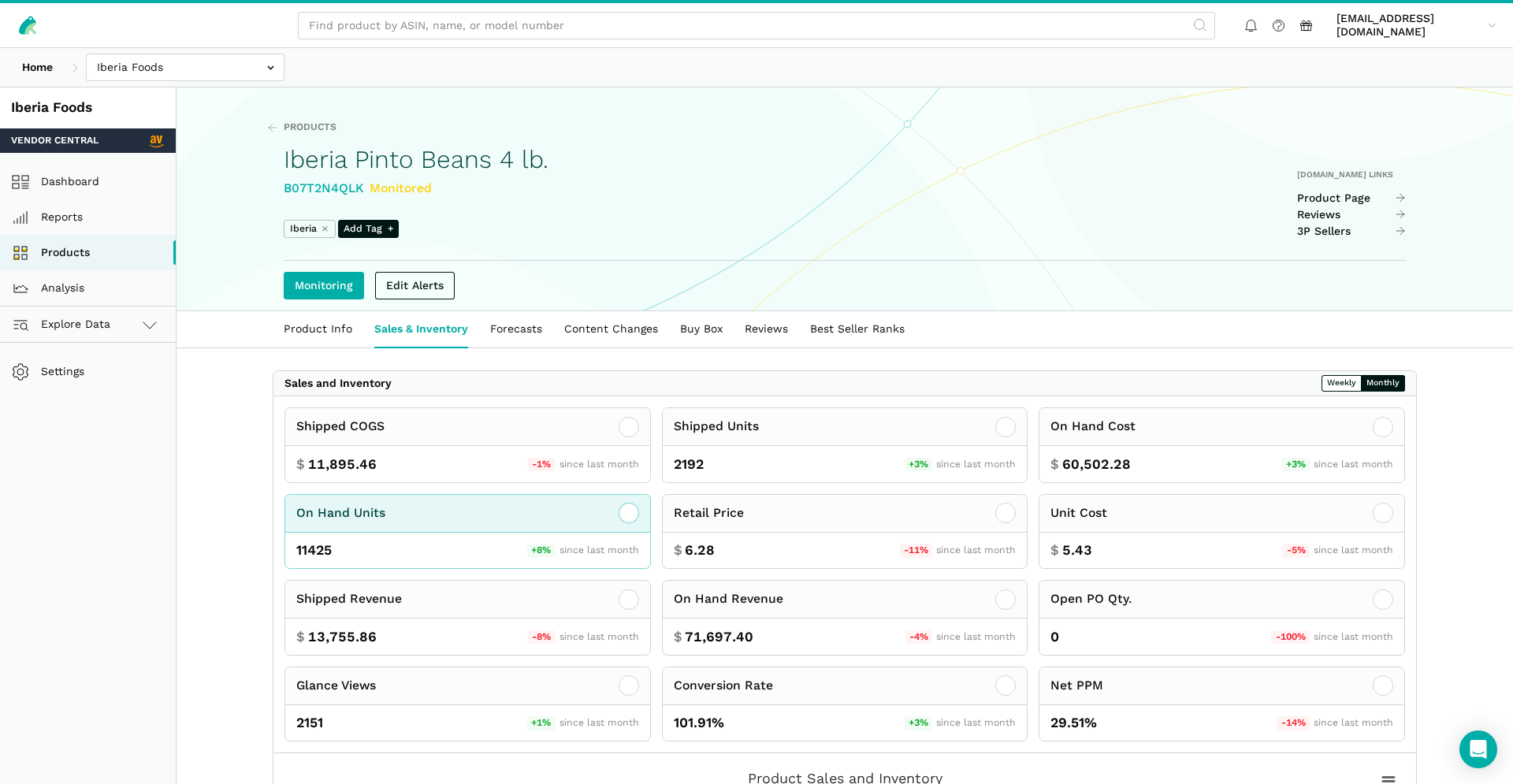
drag, startPoint x: 537, startPoint y: 545, endPoint x: 603, endPoint y: 550, distance: 66.2
click at [537, 545] on span "+8%" at bounding box center [542, 550] width 29 height 14
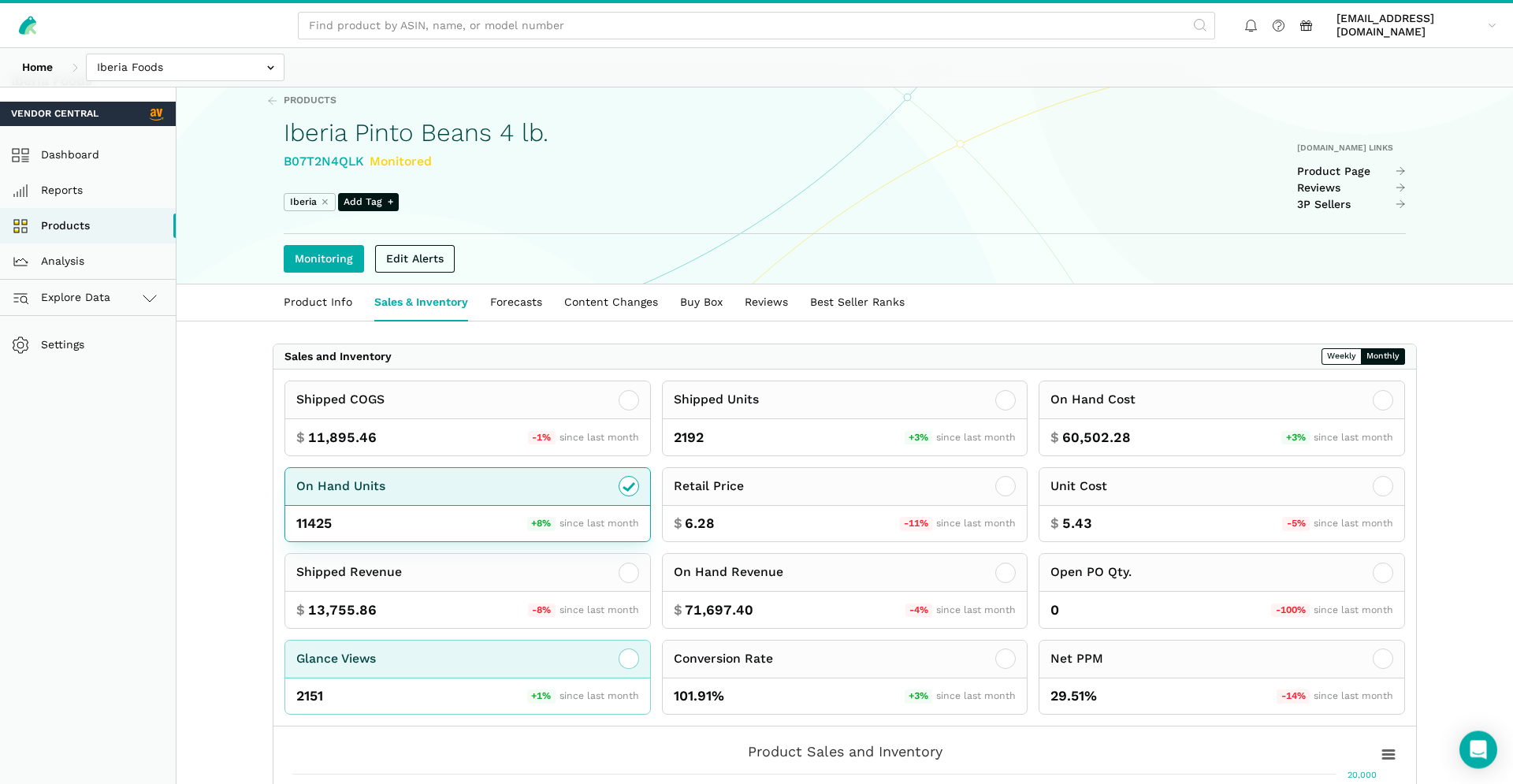
scroll to position [0, 0]
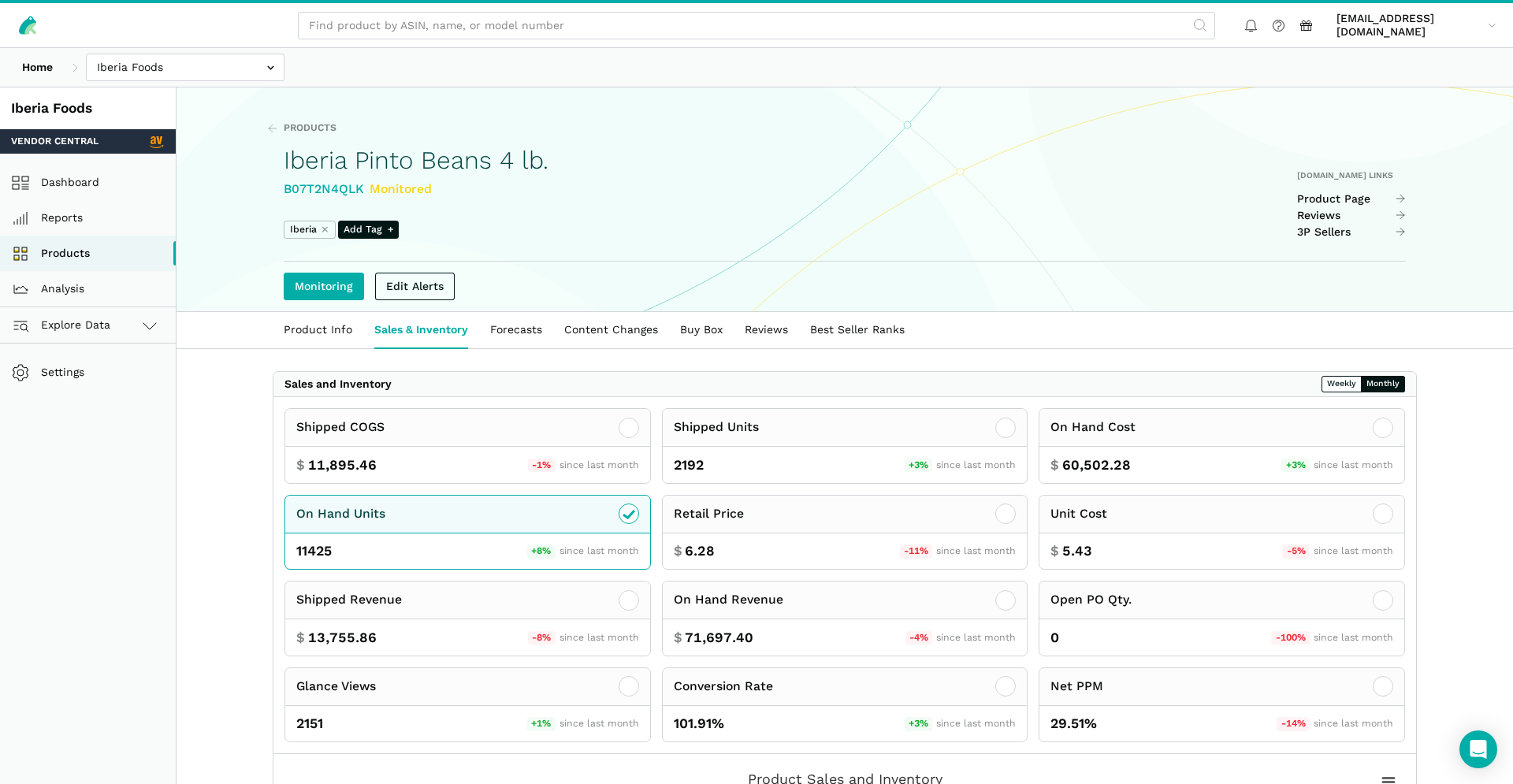
click at [329, 194] on div "B07T2N4QLK Monitored" at bounding box center [416, 190] width 265 height 20
copy div "B07T2N4QLK"
